Goal: Task Accomplishment & Management: Complete application form

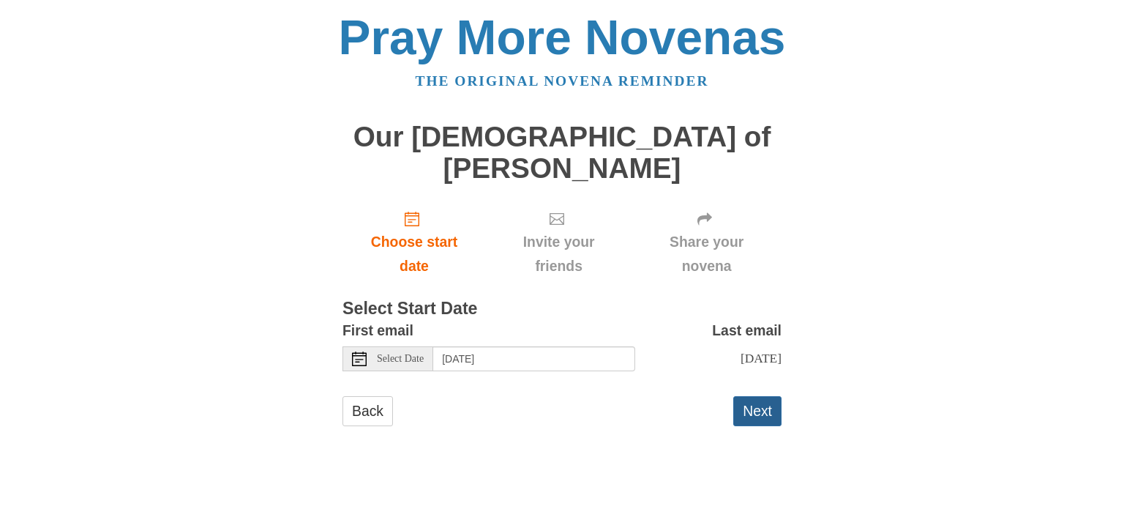
click at [767, 396] on button "Next" at bounding box center [757, 411] width 48 height 30
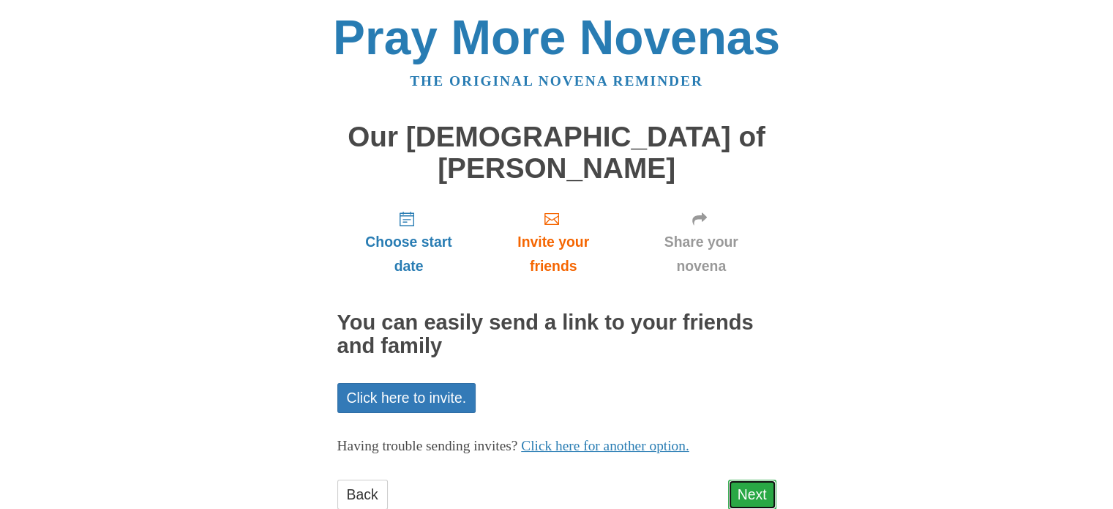
click at [761, 479] on link "Next" at bounding box center [752, 494] width 48 height 30
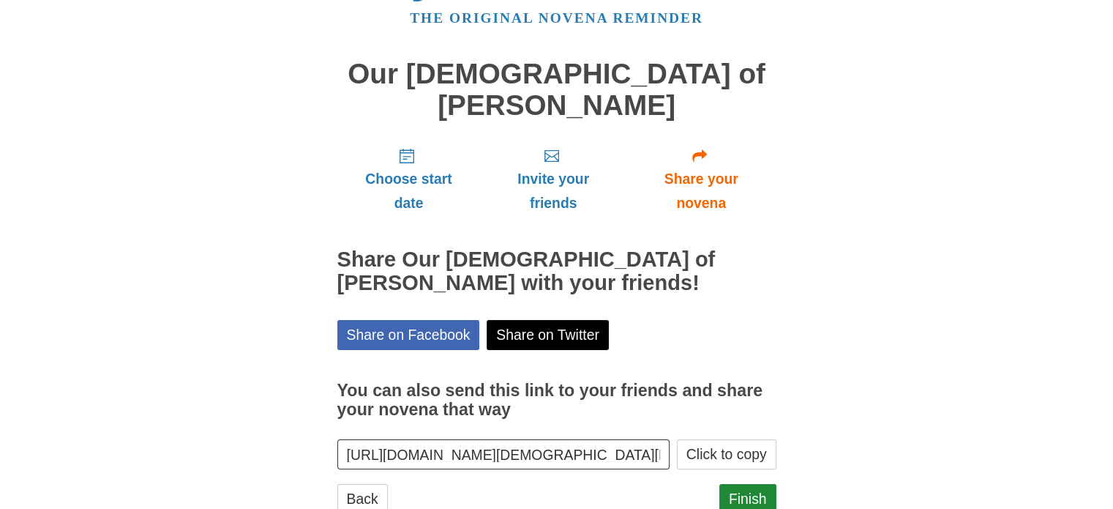
scroll to position [78, 0]
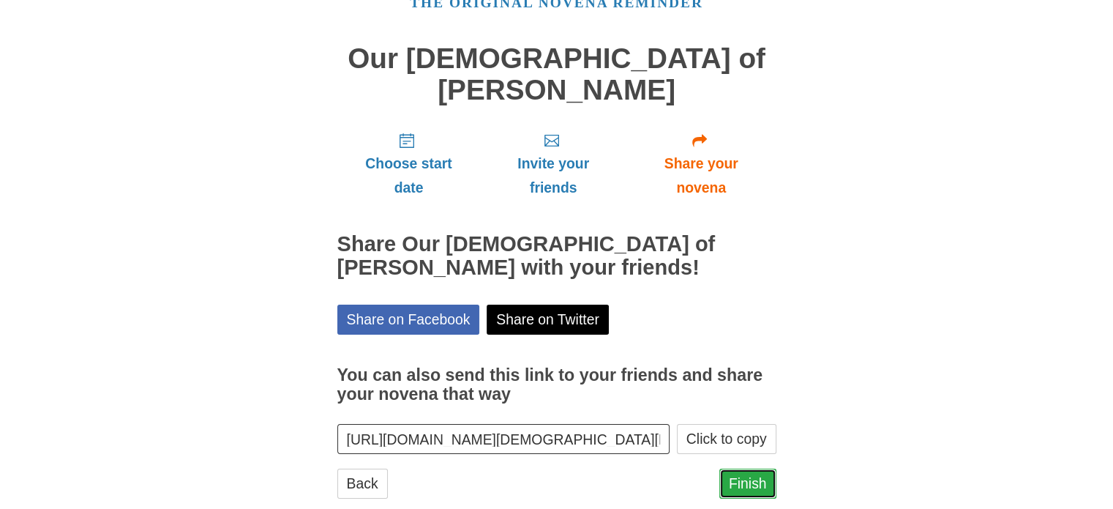
click at [759, 468] on link "Finish" at bounding box center [748, 483] width 57 height 30
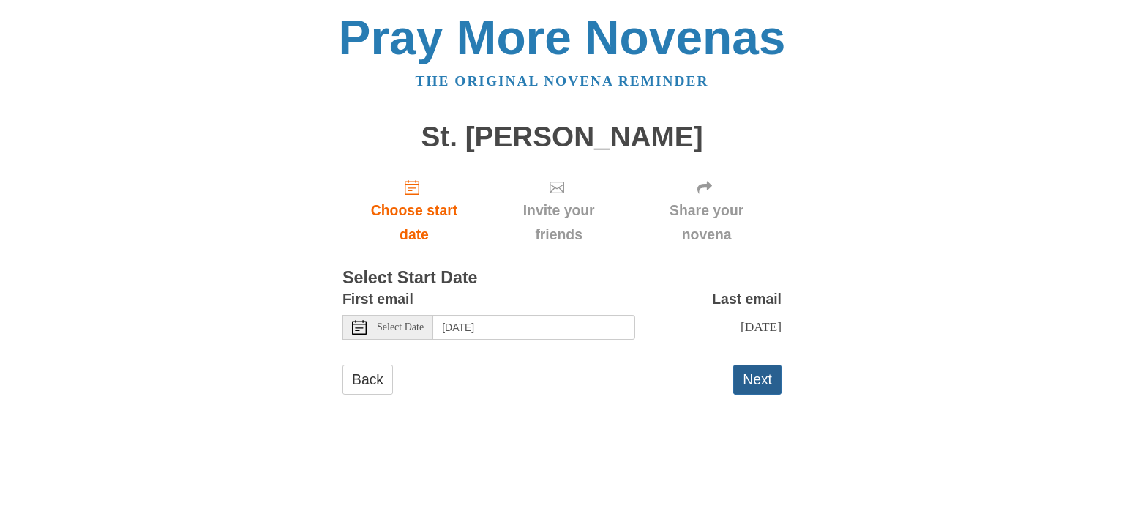
click at [755, 380] on button "Next" at bounding box center [757, 380] width 48 height 30
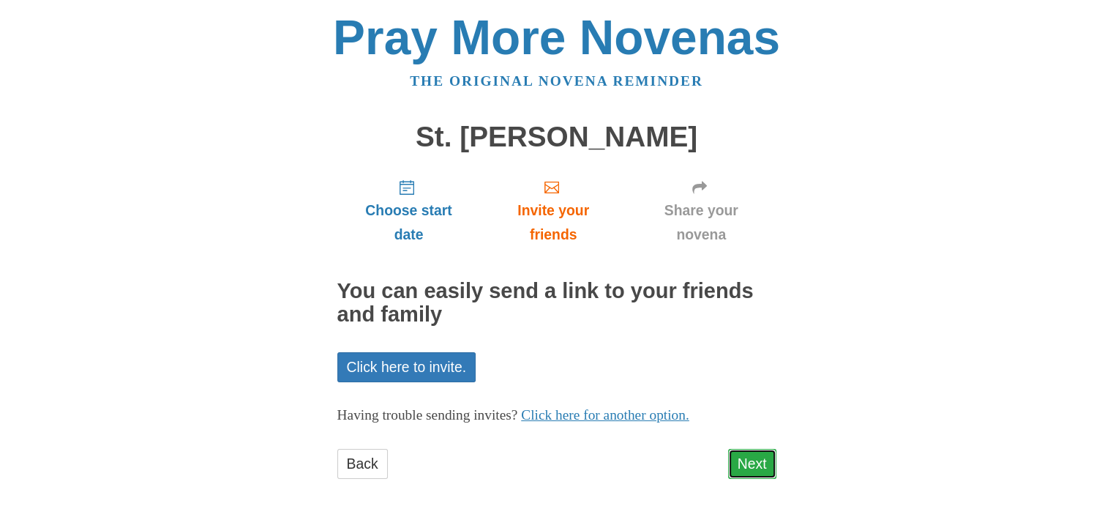
click at [764, 468] on link "Next" at bounding box center [752, 464] width 48 height 30
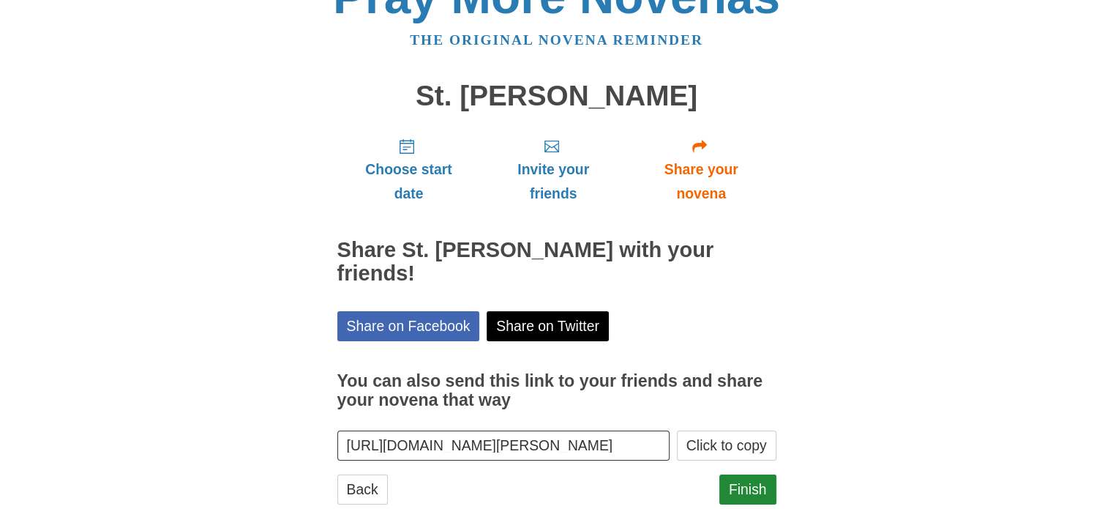
scroll to position [78, 0]
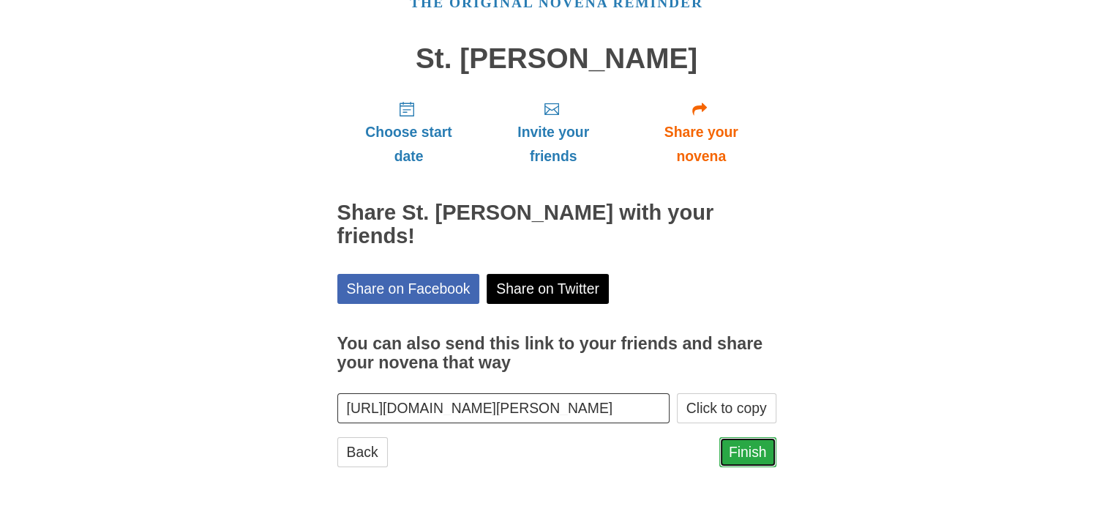
click at [767, 452] on link "Finish" at bounding box center [748, 452] width 57 height 30
